Goal: Obtain resource: Obtain resource

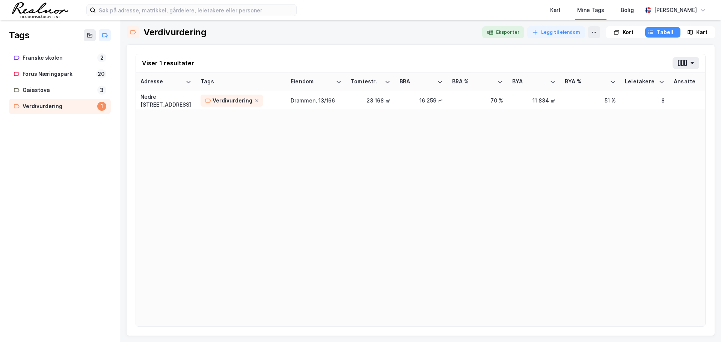
click at [44, 14] on img at bounding box center [40, 10] width 56 height 16
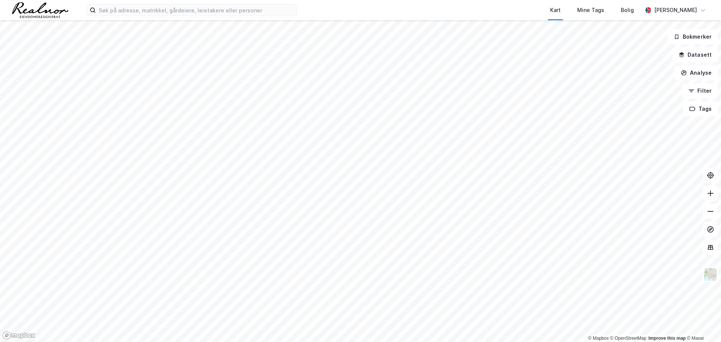
click at [124, 17] on div "Kart Mine Tags Bolig [PERSON_NAME]" at bounding box center [360, 10] width 721 height 20
click at [130, 12] on input at bounding box center [196, 10] width 201 height 11
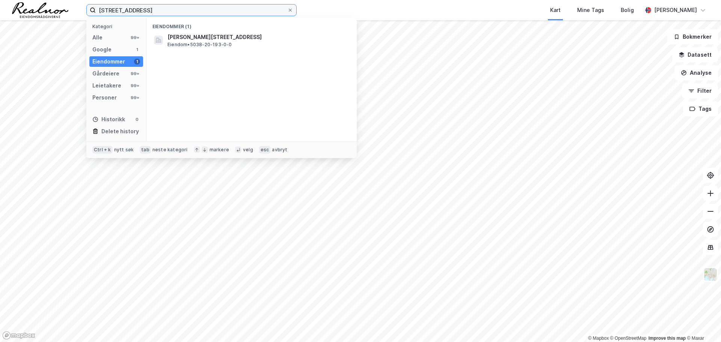
type input "[STREET_ADDRESS]"
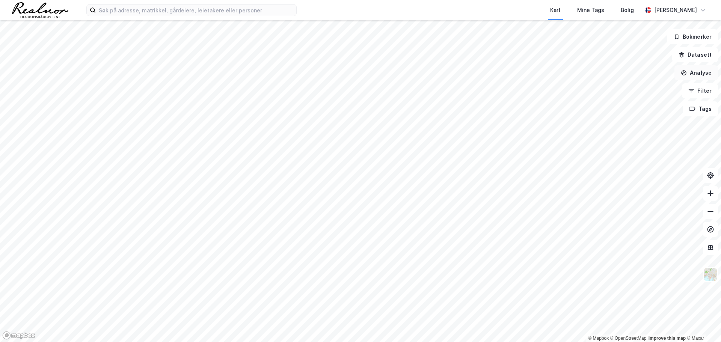
click at [697, 76] on button "Analyse" at bounding box center [696, 72] width 44 height 15
click at [703, 34] on button "Bokmerker" at bounding box center [692, 36] width 51 height 15
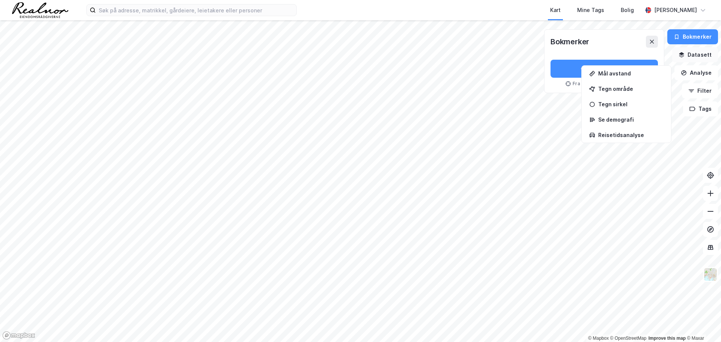
click at [694, 57] on button "Datasett" at bounding box center [695, 54] width 46 height 15
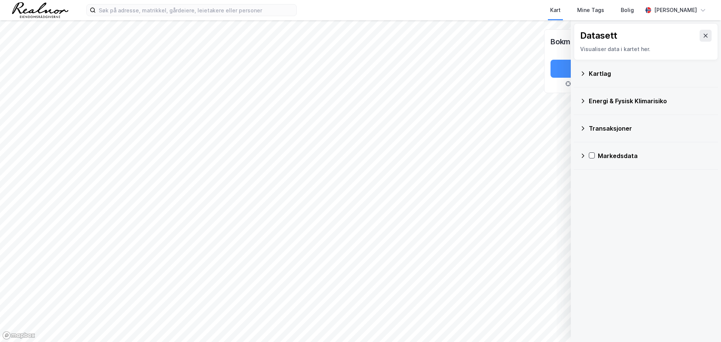
click at [580, 75] on icon at bounding box center [583, 74] width 6 height 6
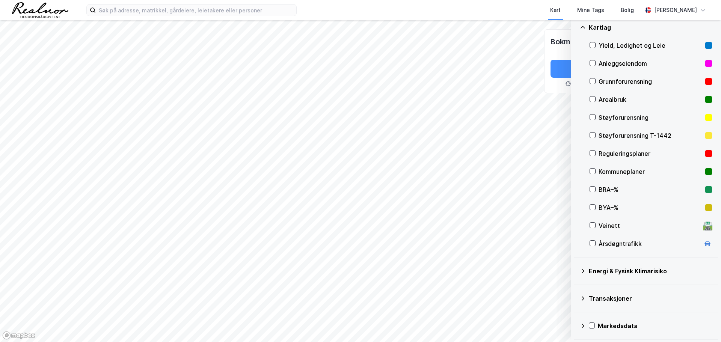
scroll to position [47, 0]
click at [581, 273] on icon at bounding box center [583, 270] width 6 height 6
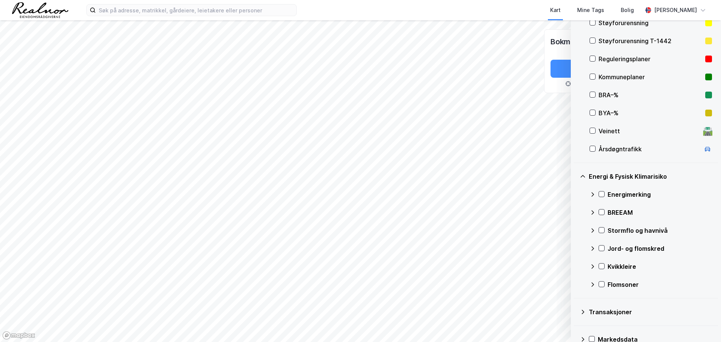
scroll to position [155, 0]
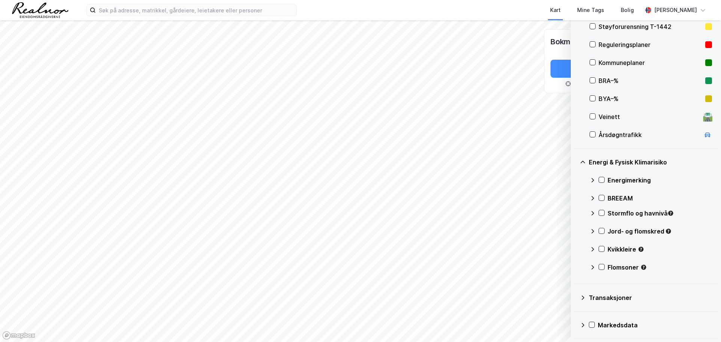
click at [590, 299] on div "Transaksjoner" at bounding box center [650, 297] width 123 height 9
click at [588, 295] on div "Transaksjoner" at bounding box center [646, 298] width 132 height 18
click at [582, 295] on icon at bounding box center [583, 298] width 6 height 6
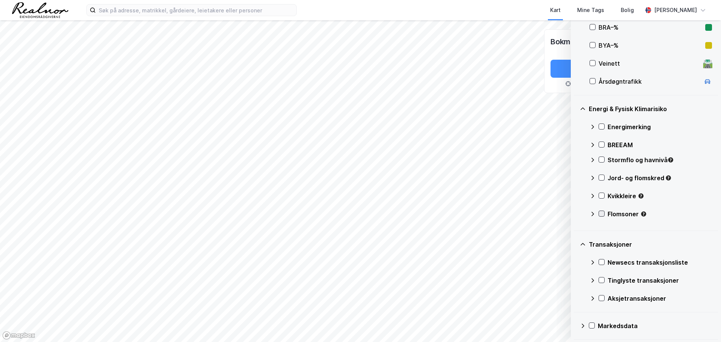
scroll to position [209, 0]
click at [584, 324] on icon at bounding box center [583, 325] width 6 height 6
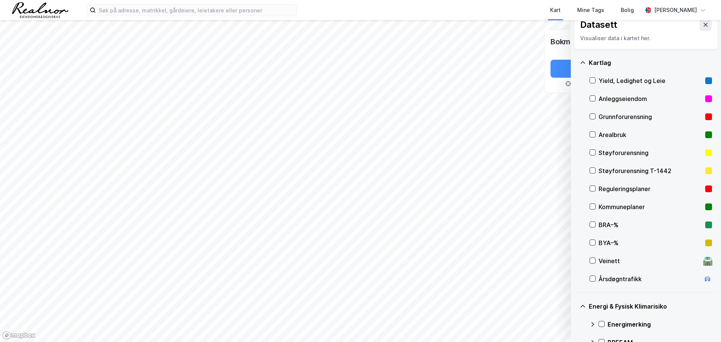
scroll to position [0, 0]
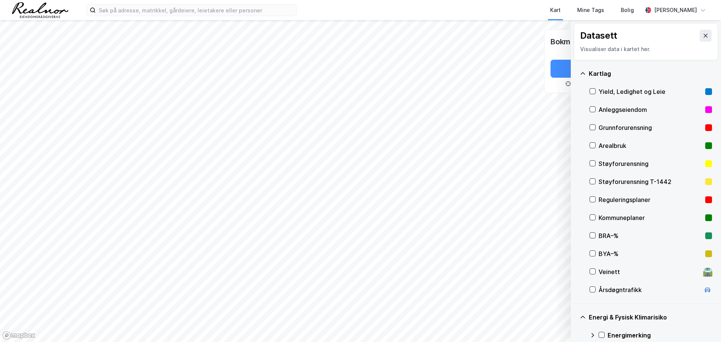
click at [707, 35] on div "Datasett Visualiser data i kartet her." at bounding box center [646, 41] width 144 height 37
click at [704, 35] on button at bounding box center [706, 36] width 12 height 12
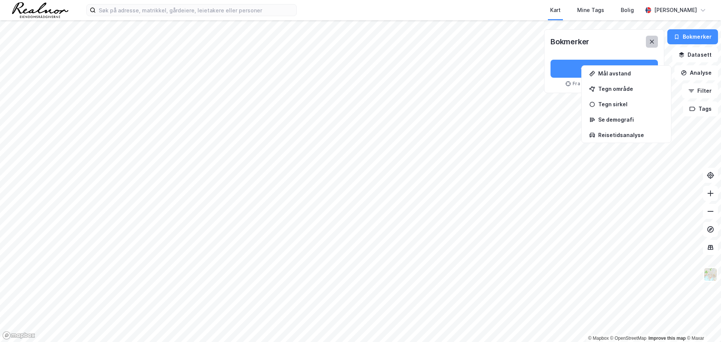
click at [653, 42] on icon at bounding box center [652, 42] width 6 height 6
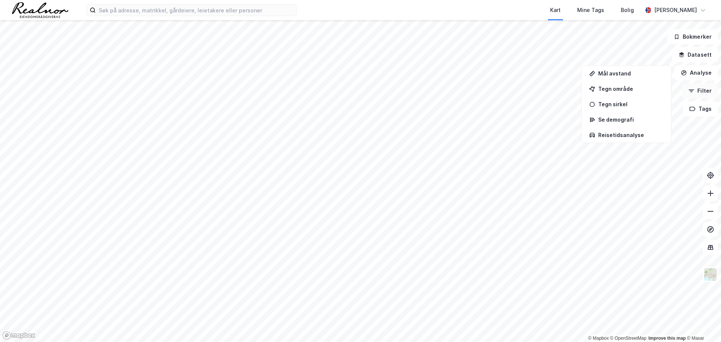
click at [703, 93] on button "Filter" at bounding box center [700, 90] width 36 height 15
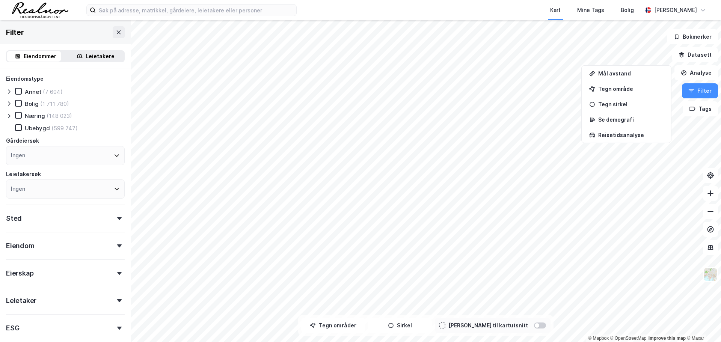
click at [114, 155] on icon at bounding box center [117, 155] width 6 height 6
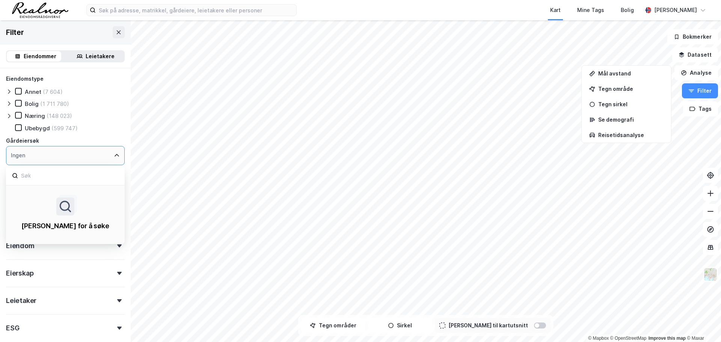
click at [56, 154] on div "Ingen" at bounding box center [65, 155] width 119 height 19
click at [120, 125] on div "Eiendomstype Annet (7 604) Bolig (1 711 780) Næring (148 023) Ubebygd (599 747)…" at bounding box center [65, 223] width 131 height 311
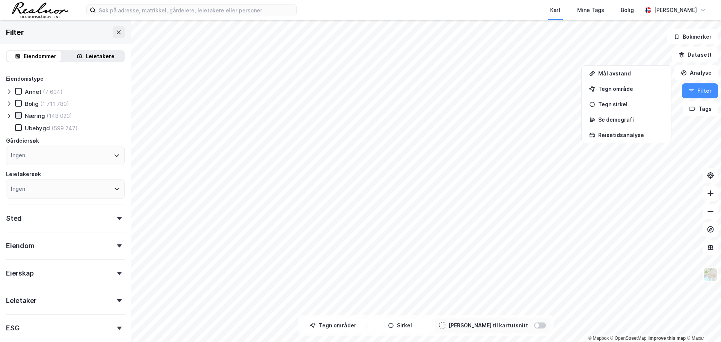
click at [17, 118] on icon at bounding box center [18, 115] width 5 height 5
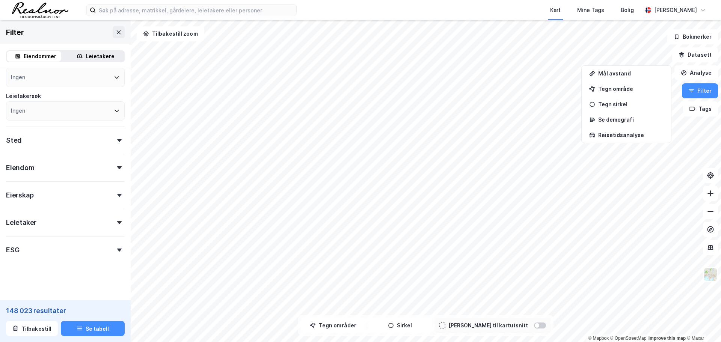
scroll to position [79, 0]
click at [107, 195] on div "Eierskap" at bounding box center [65, 191] width 119 height 21
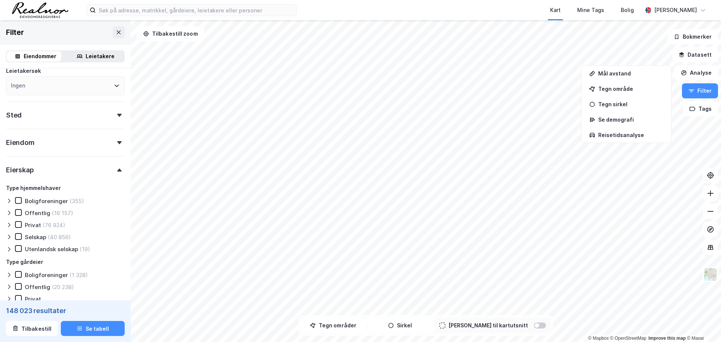
scroll to position [116, 0]
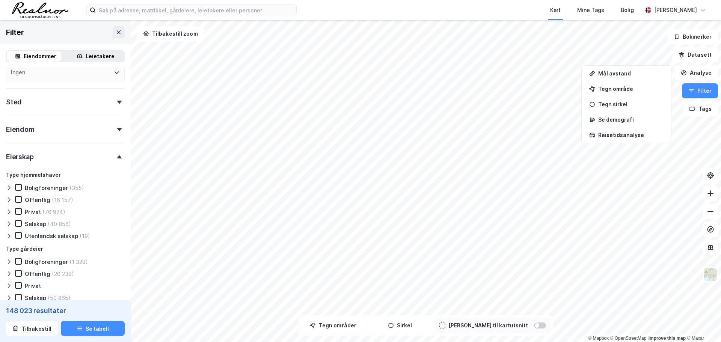
click at [34, 212] on div "Privat" at bounding box center [33, 211] width 16 height 7
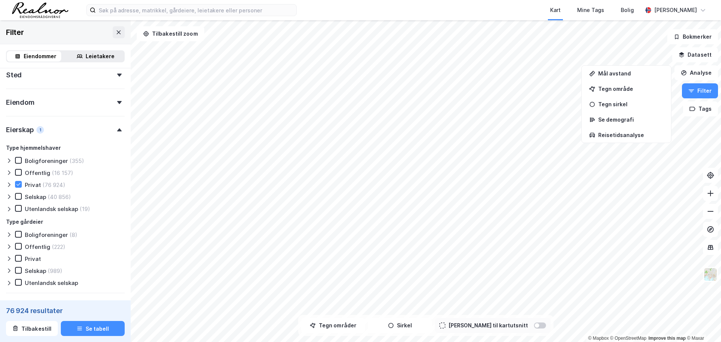
scroll to position [154, 0]
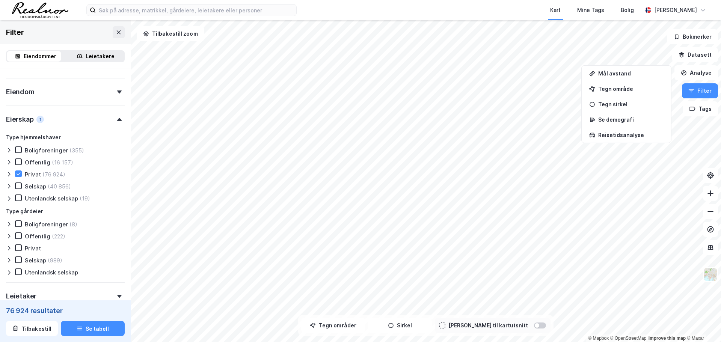
click at [35, 264] on div "Selskap" at bounding box center [35, 260] width 21 height 7
click at [94, 327] on button "Se tabell" at bounding box center [93, 328] width 64 height 15
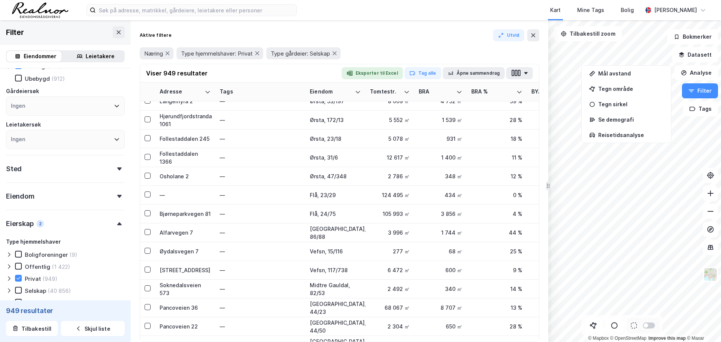
scroll to position [3, 0]
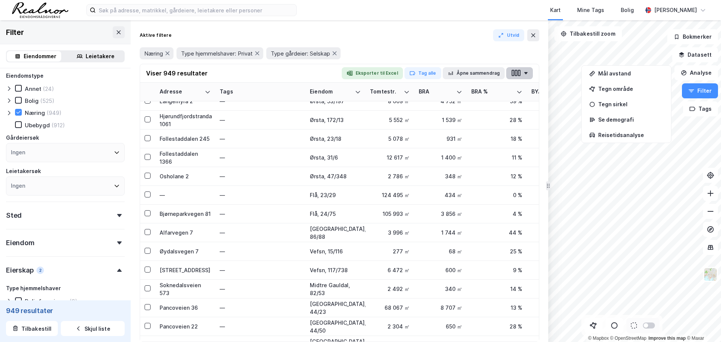
click at [523, 73] on button "button" at bounding box center [519, 73] width 27 height 12
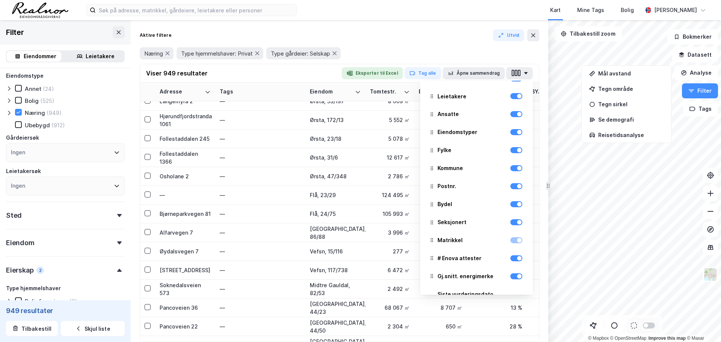
scroll to position [105, 0]
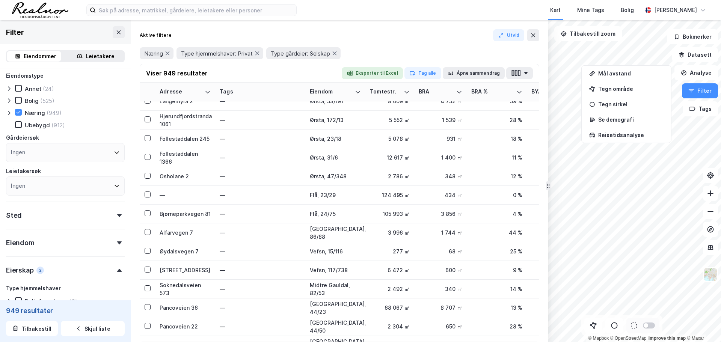
click at [400, 30] on div "Aktive filtere Utvid" at bounding box center [340, 35] width 400 height 12
click at [395, 29] on div "Aktive filtere Utvid Næring Type hjemmelshaver: Privat Type gårdeier: Selskap V…" at bounding box center [340, 181] width 418 height 322
click at [113, 192] on div "Ingen" at bounding box center [65, 186] width 119 height 19
click at [106, 154] on div "Ingen" at bounding box center [65, 152] width 119 height 19
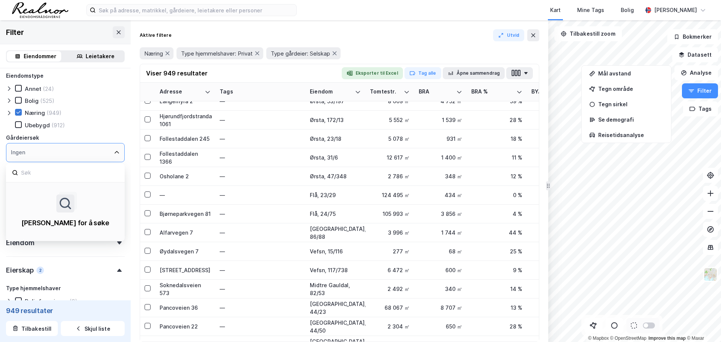
click at [16, 112] on icon at bounding box center [18, 112] width 5 height 5
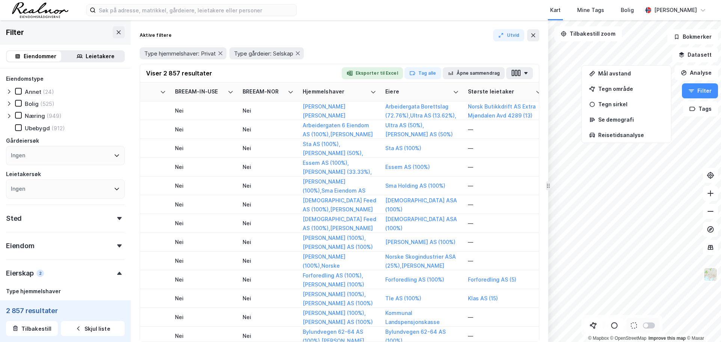
scroll to position [0, 1210]
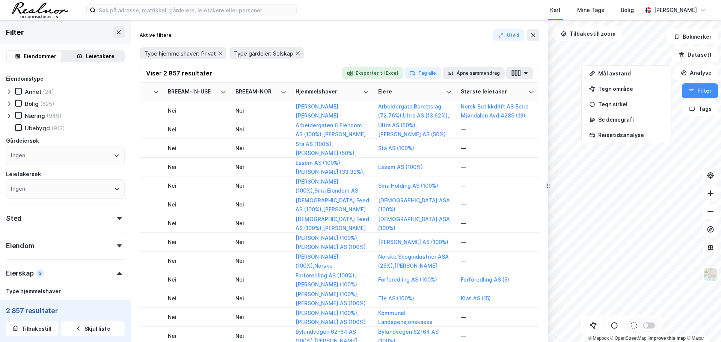
click at [105, 158] on div "Ingen" at bounding box center [65, 155] width 119 height 19
click at [114, 118] on div "Næring (949)" at bounding box center [65, 116] width 119 height 8
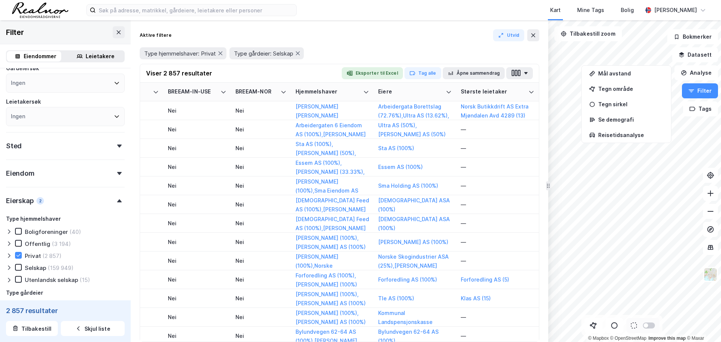
scroll to position [113, 0]
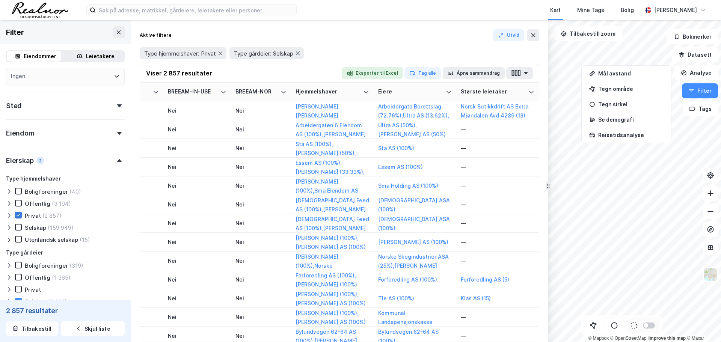
click at [17, 218] on icon at bounding box center [18, 215] width 5 height 5
click at [17, 227] on icon at bounding box center [18, 227] width 5 height 5
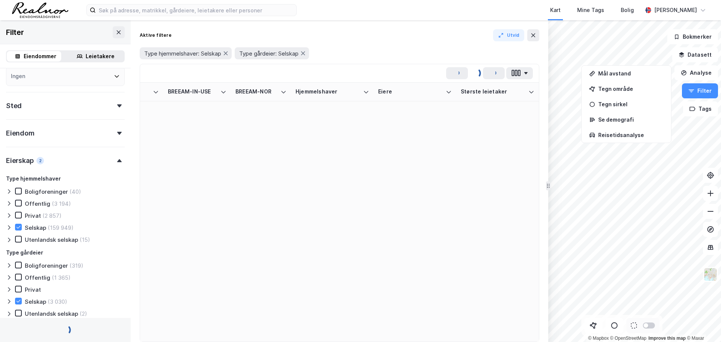
scroll to position [0, 1205]
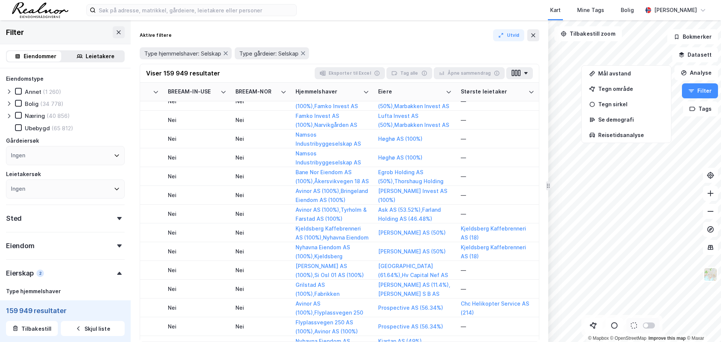
click at [117, 217] on icon at bounding box center [119, 218] width 5 height 3
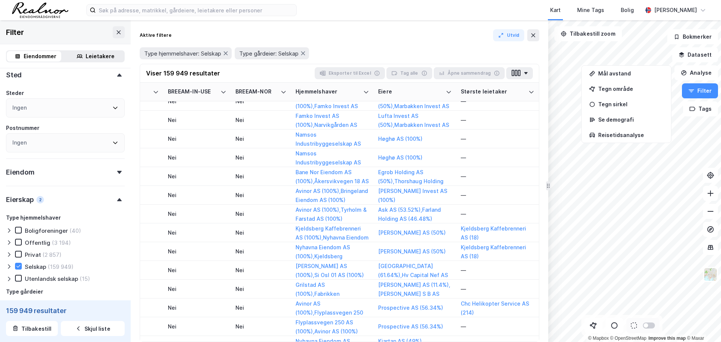
scroll to position [150, 0]
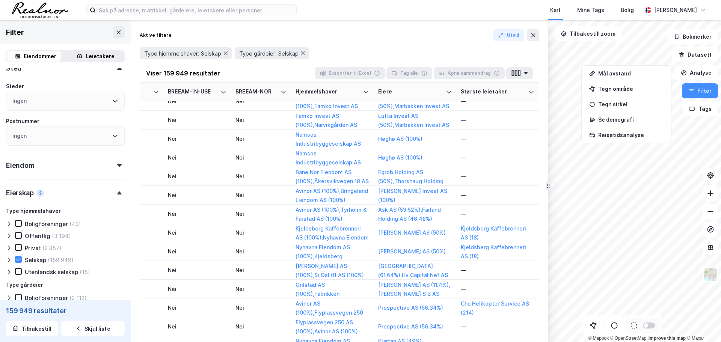
click at [98, 101] on div "Ingen" at bounding box center [65, 101] width 119 height 19
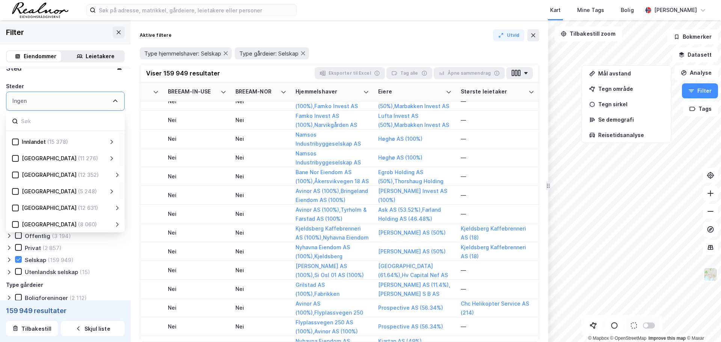
scroll to position [75, 0]
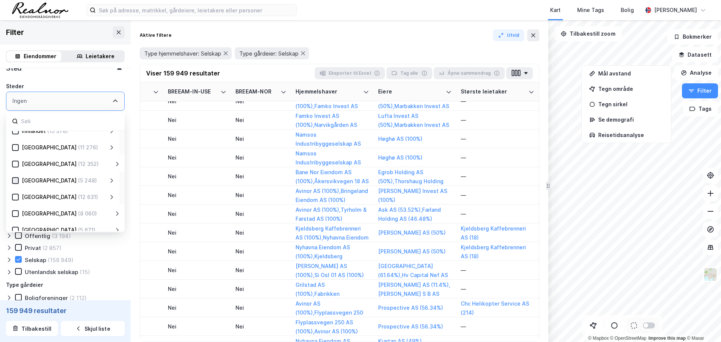
click at [16, 182] on icon at bounding box center [15, 180] width 5 height 5
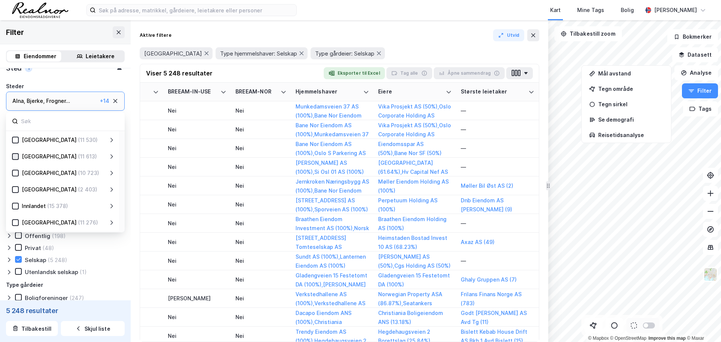
click at [15, 157] on icon at bounding box center [16, 156] width 4 height 3
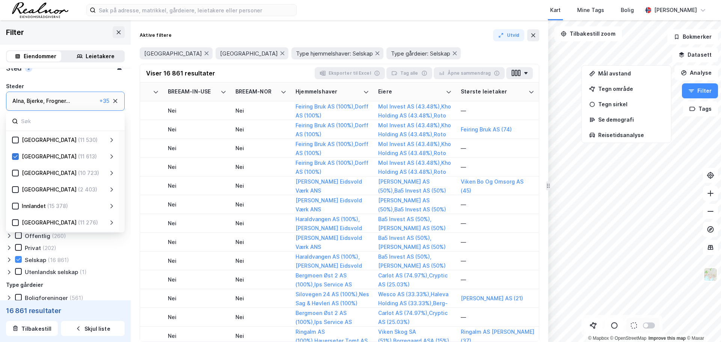
click at [16, 157] on icon at bounding box center [15, 156] width 5 height 5
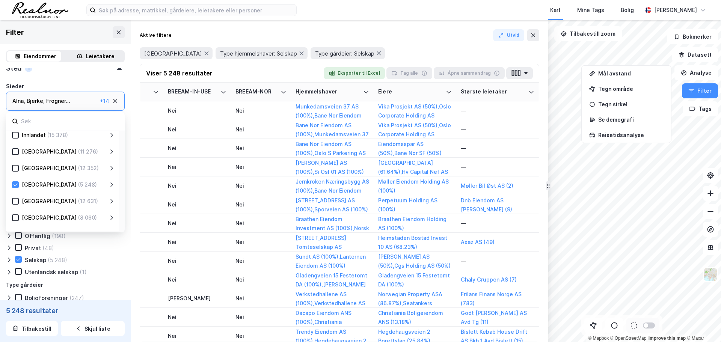
scroll to position [113, 0]
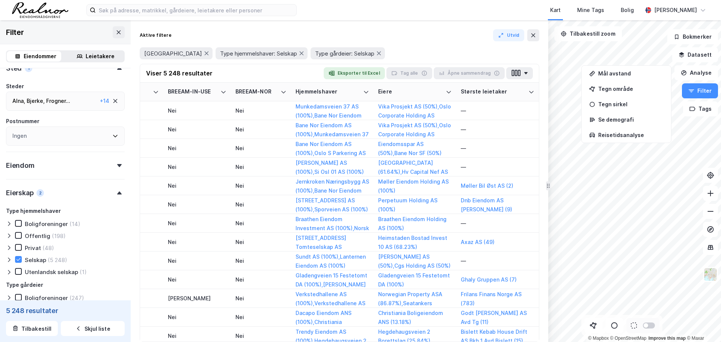
click at [136, 91] on div "Aktive filtere Utvid Oslo Type hjemmelshaver: Selskap Type gårdeier: Selskap Vi…" at bounding box center [340, 181] width 418 height 322
click at [367, 74] on button "Eksporter til Excel" at bounding box center [354, 73] width 61 height 12
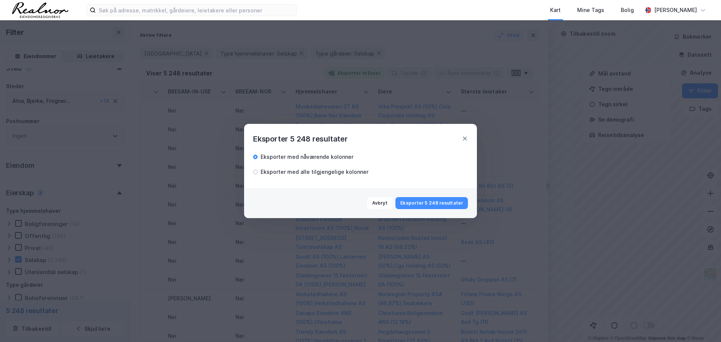
click at [320, 173] on div "Eksporter med alle tilgjengelige kolonner" at bounding box center [315, 171] width 108 height 9
click at [412, 201] on button "Eksporter 5 248 resultater" at bounding box center [431, 203] width 72 height 12
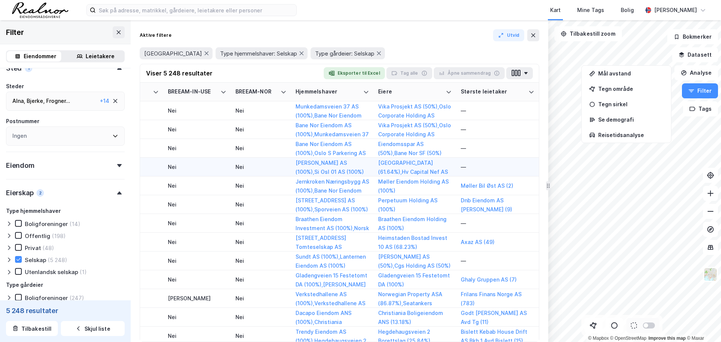
click at [365, 168] on div "Hafslund Celsio AS (100%) , Si Osl 01 AS (100%)" at bounding box center [333, 166] width 74 height 17
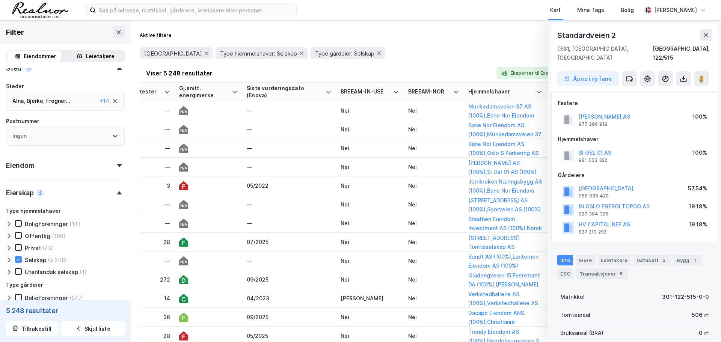
scroll to position [0, 1038]
